Goal: Navigation & Orientation: Find specific page/section

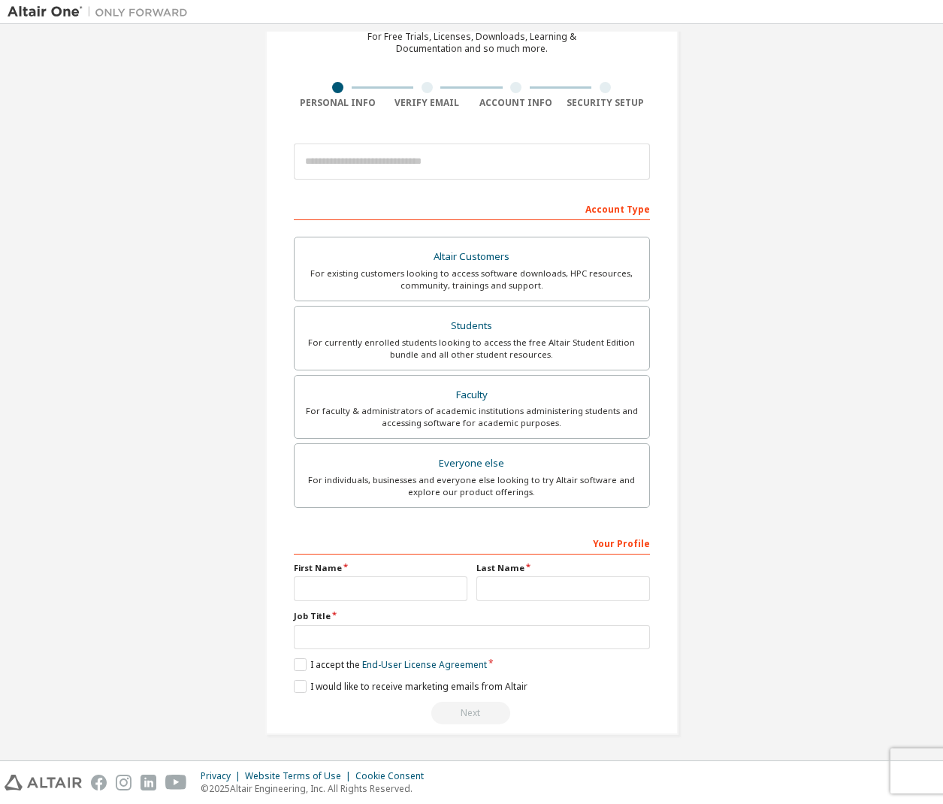
scroll to position [79, 0]
click at [512, 337] on div "For currently enrolled students looking to access the free Altair Student Editi…" at bounding box center [472, 349] width 337 height 24
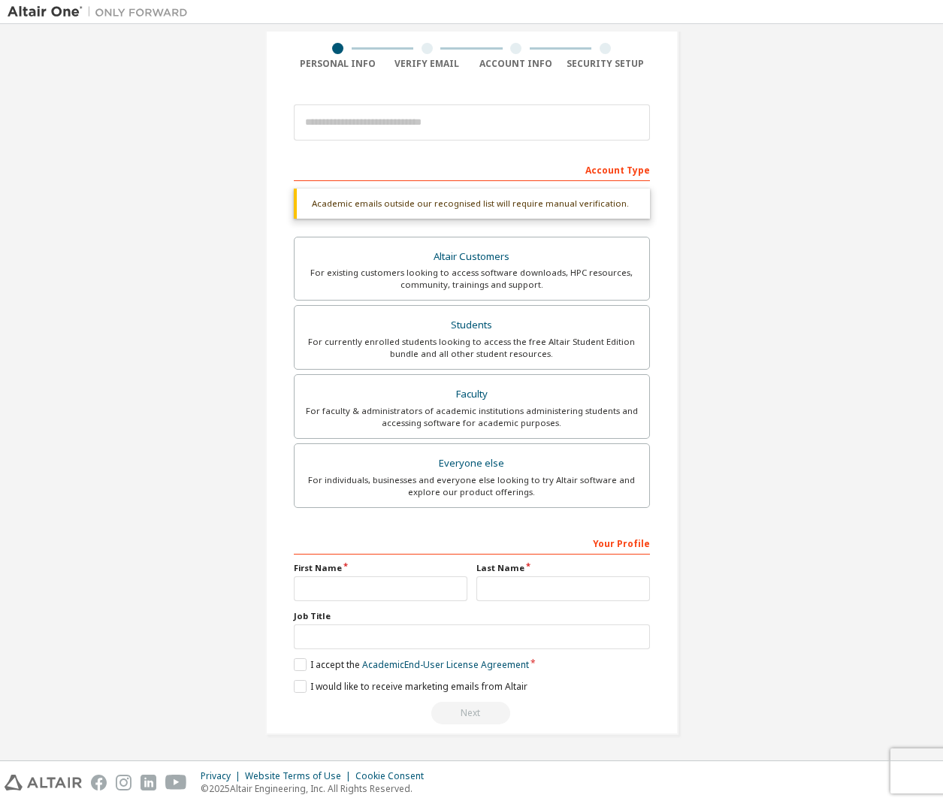
scroll to position [117, 0]
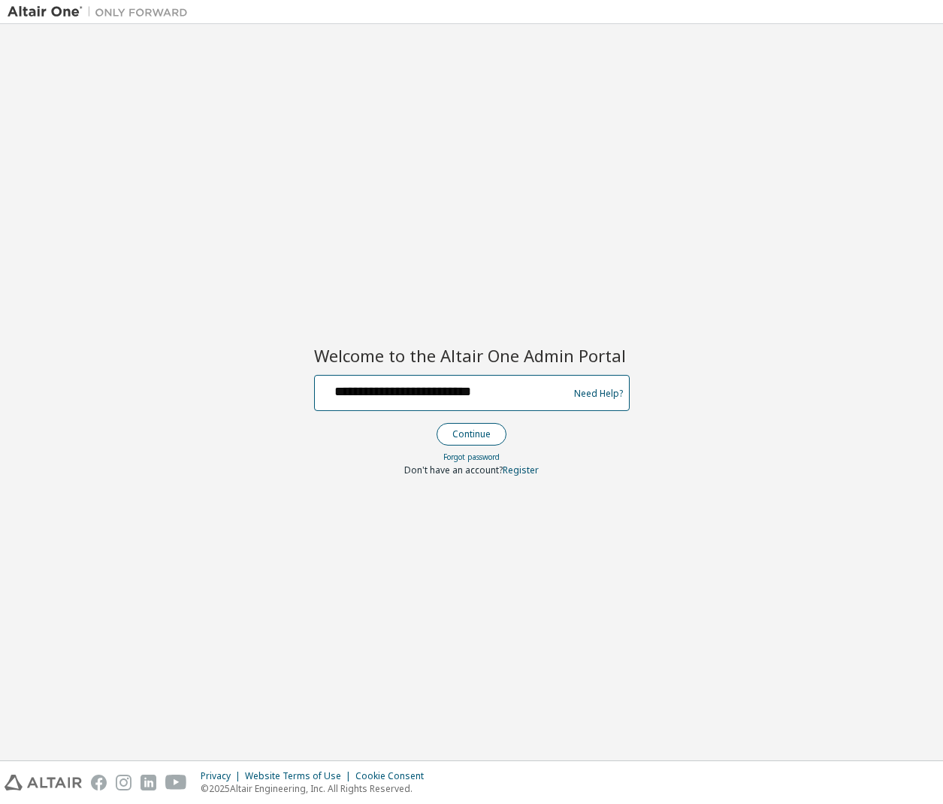
type input "**********"
click at [459, 439] on button "Continue" at bounding box center [472, 434] width 70 height 23
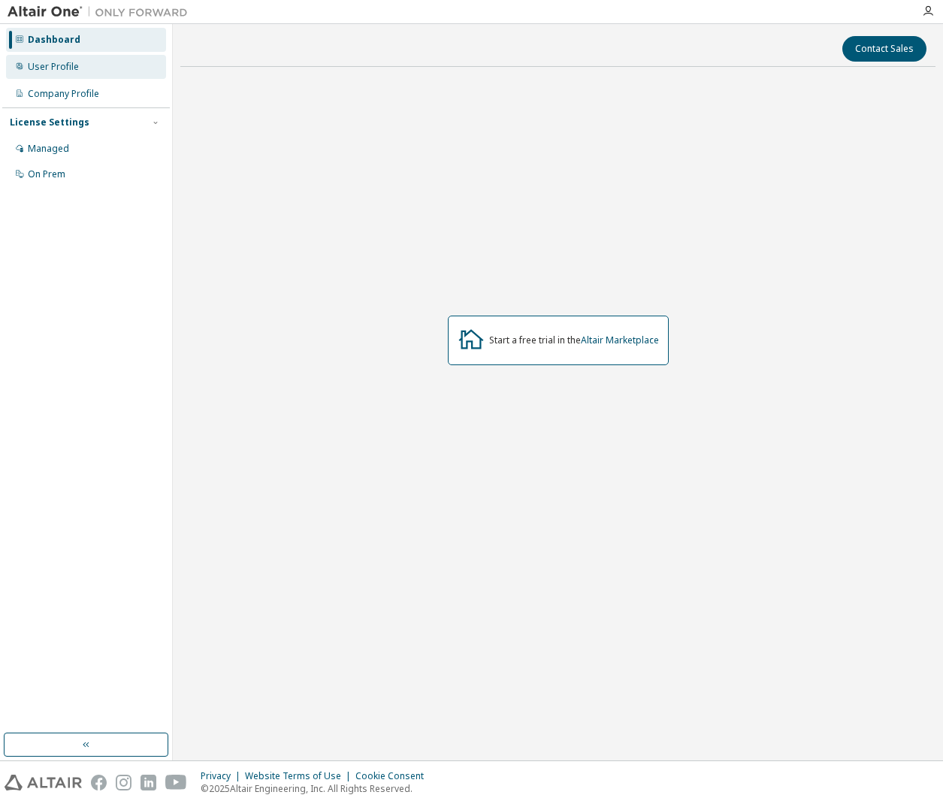
click at [72, 66] on div "User Profile" at bounding box center [53, 67] width 51 height 12
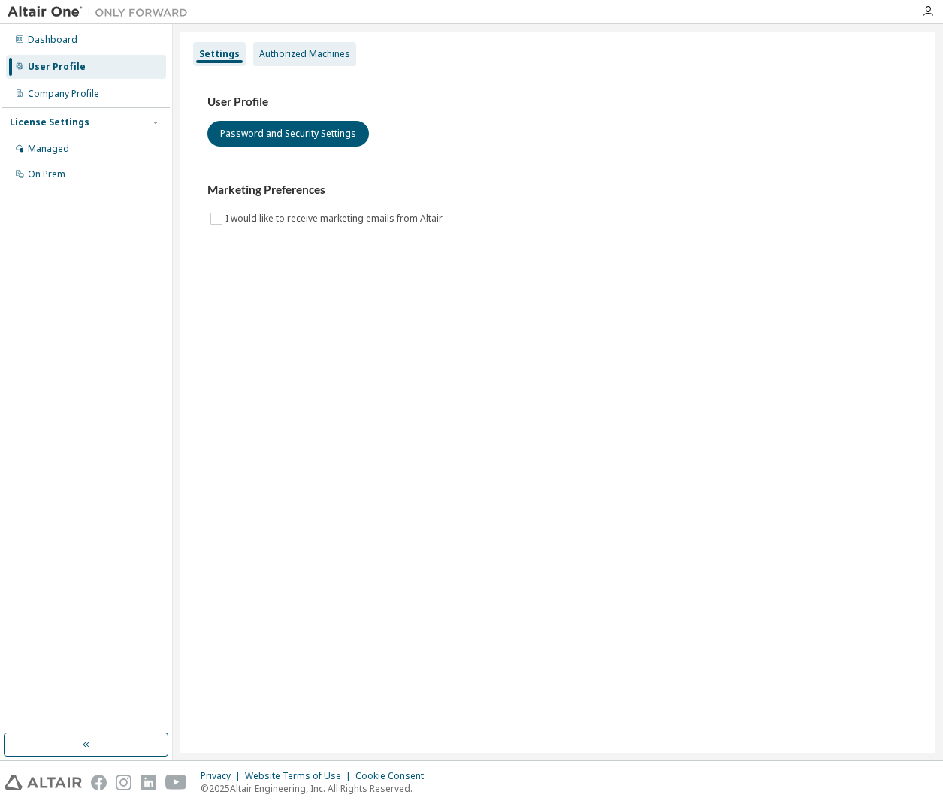
click at [292, 44] on div "Authorized Machines" at bounding box center [304, 54] width 103 height 24
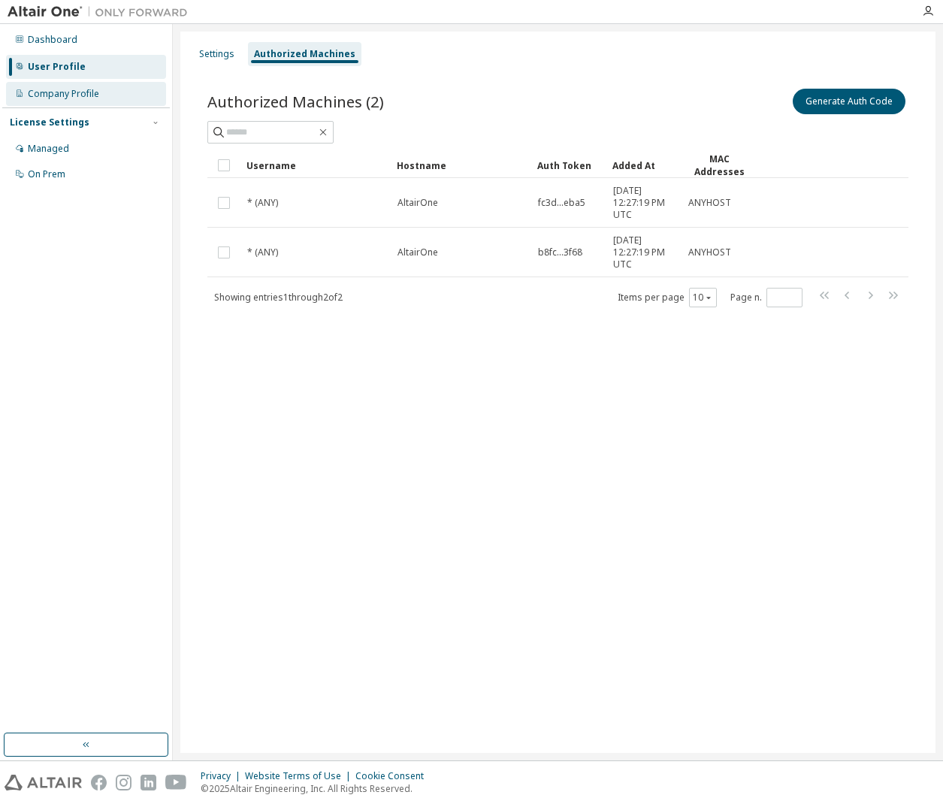
click at [92, 95] on div "Company Profile" at bounding box center [63, 94] width 71 height 12
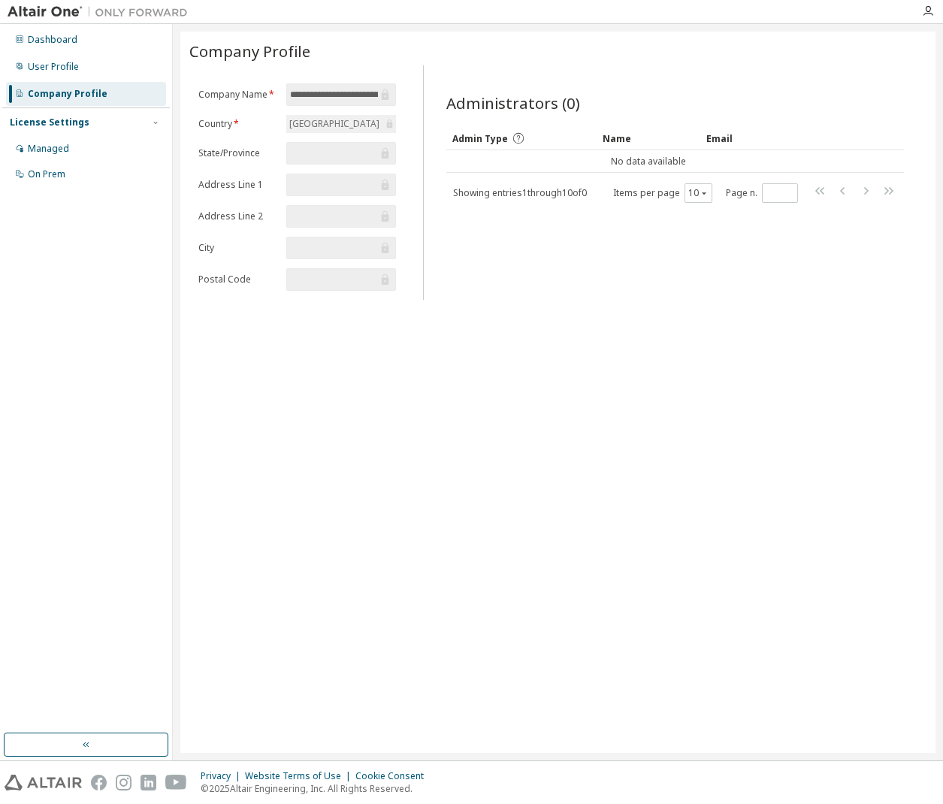
scroll to position [0, 33]
click at [83, 147] on div "Managed" at bounding box center [86, 149] width 160 height 24
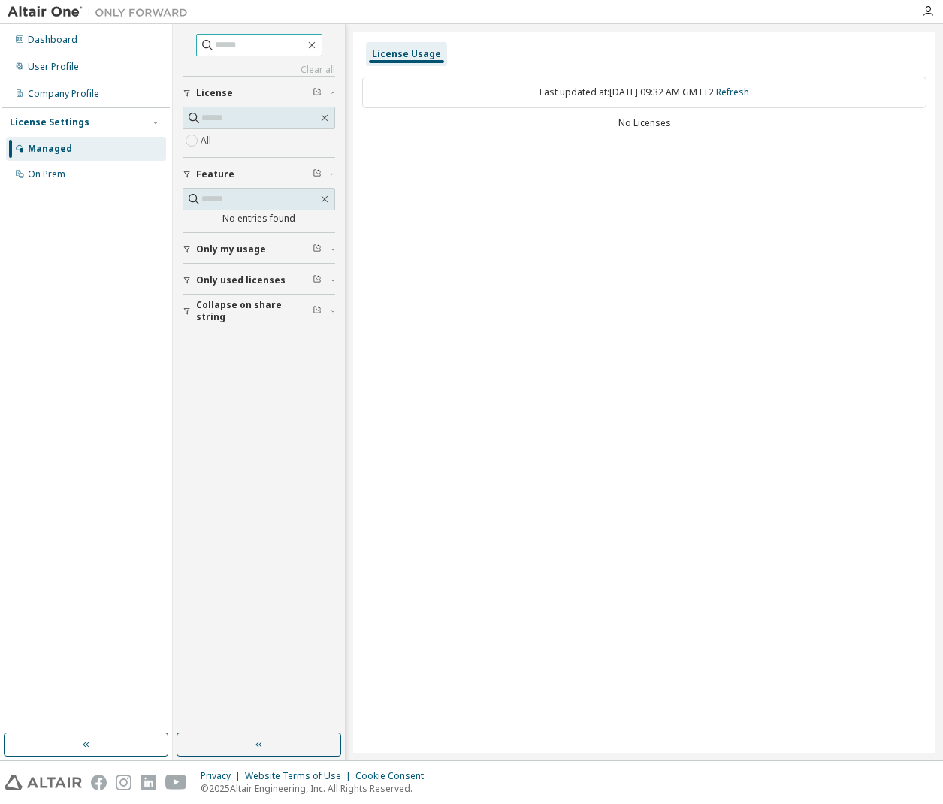
click at [241, 45] on input "text" at bounding box center [260, 45] width 90 height 15
click at [274, 44] on input "****" at bounding box center [260, 45] width 90 height 15
type input "****"
click at [51, 171] on div "On Prem" at bounding box center [47, 174] width 38 height 12
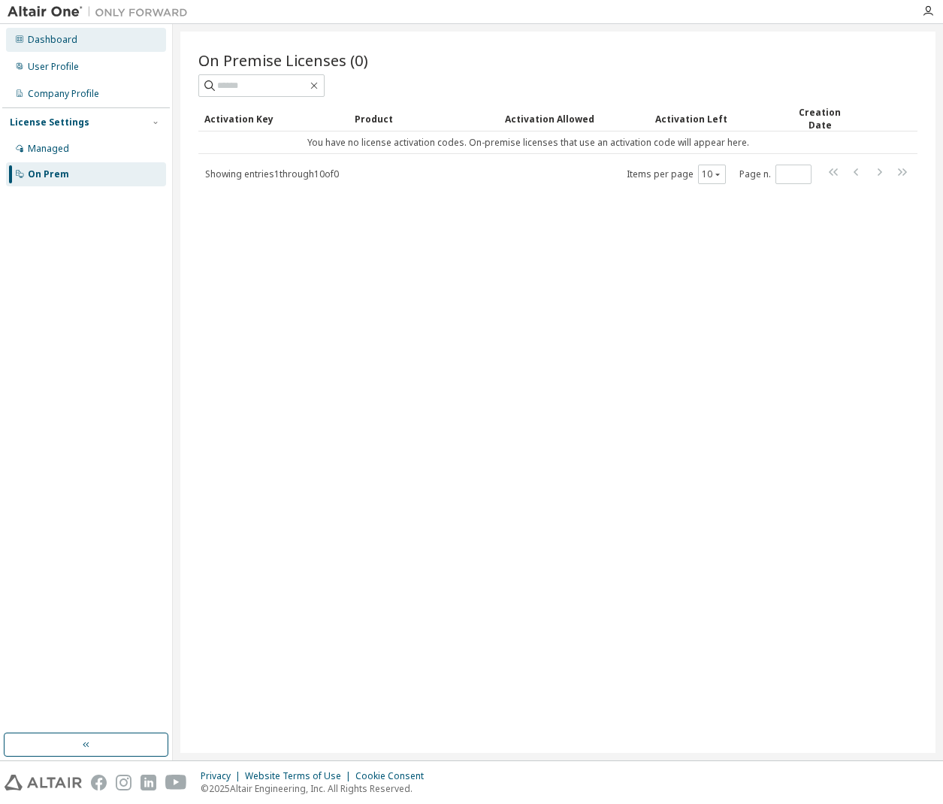
click at [93, 44] on div "Dashboard" at bounding box center [86, 40] width 160 height 24
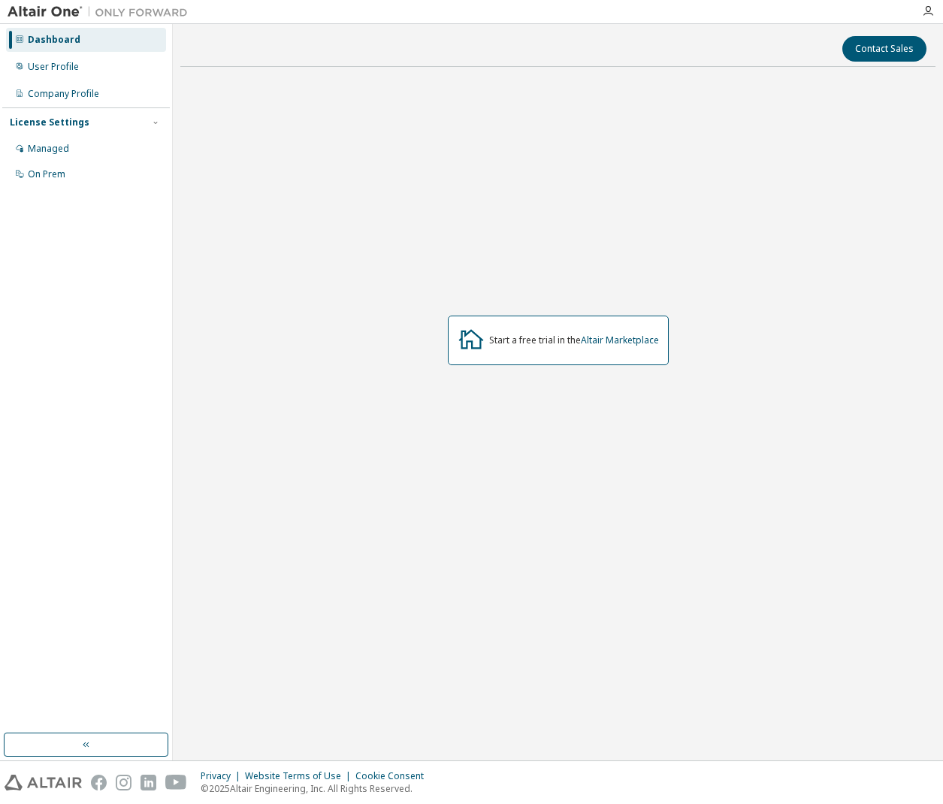
click at [537, 342] on div "Start a free trial in the Altair Marketplace" at bounding box center [574, 340] width 170 height 12
click at [609, 343] on link "Altair Marketplace" at bounding box center [620, 340] width 78 height 13
